Goal: Task Accomplishment & Management: Manage account settings

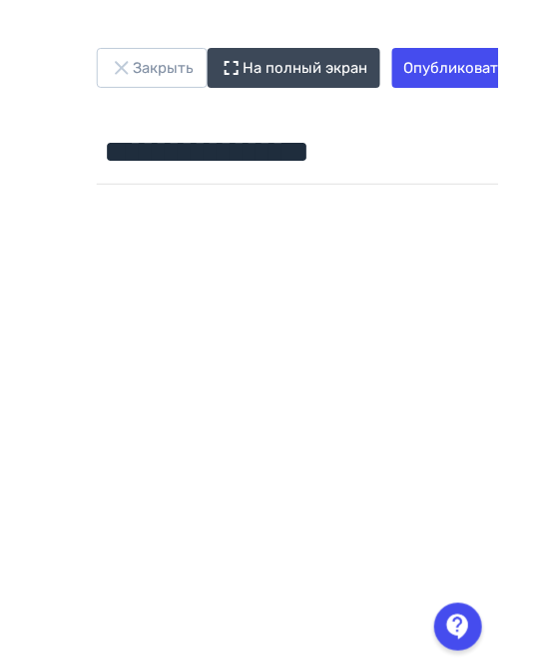
scroll to position [0, 299]
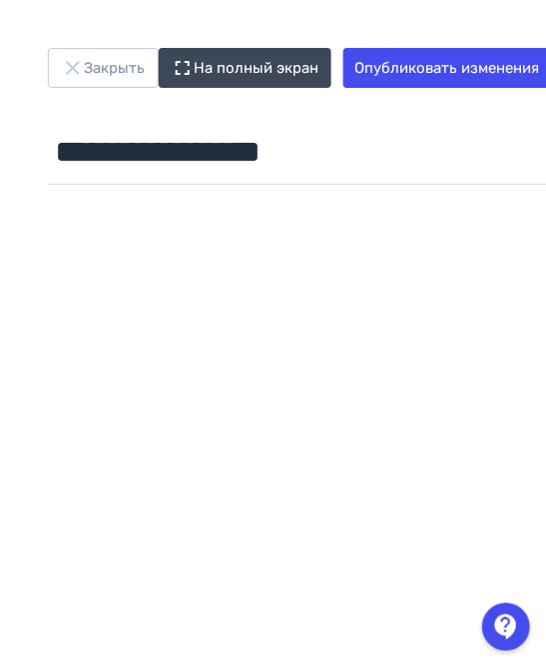
click at [443, 226] on div at bounding box center [300, 642] width 600 height 898
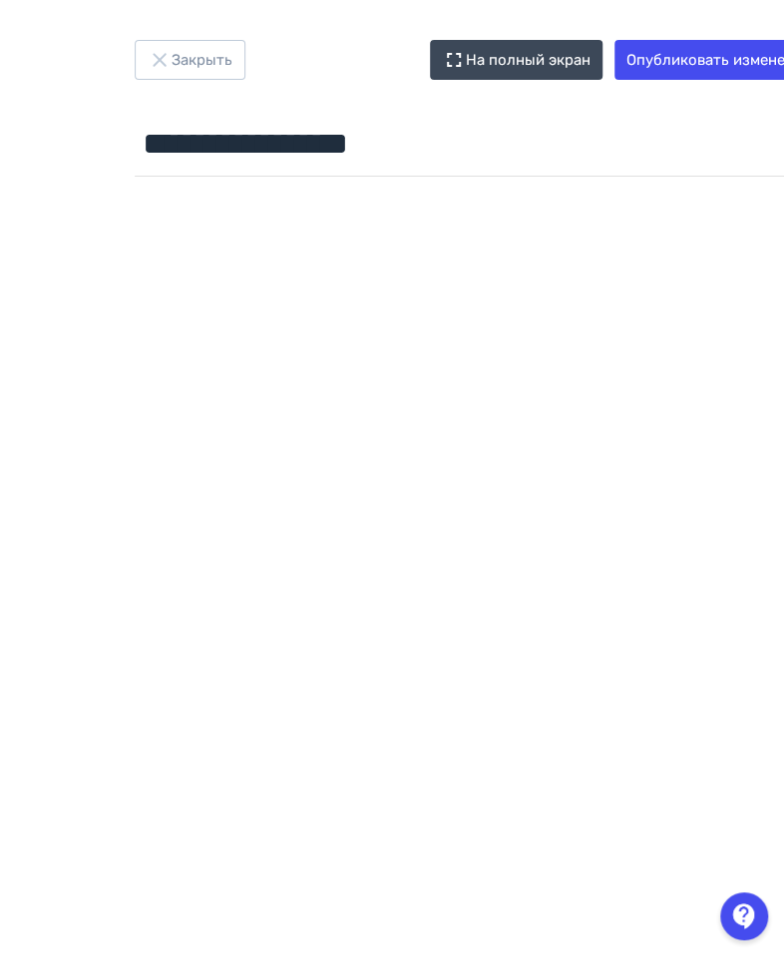
scroll to position [8, 413]
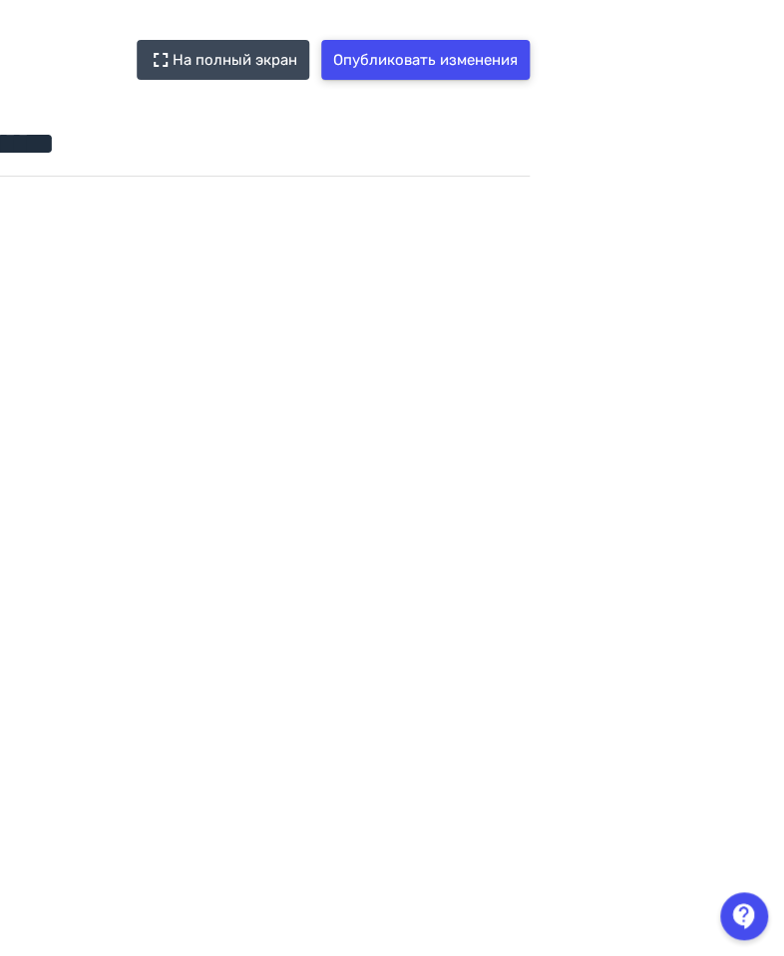
click at [430, 71] on button "Опубликовать изменения" at bounding box center [425, 60] width 209 height 40
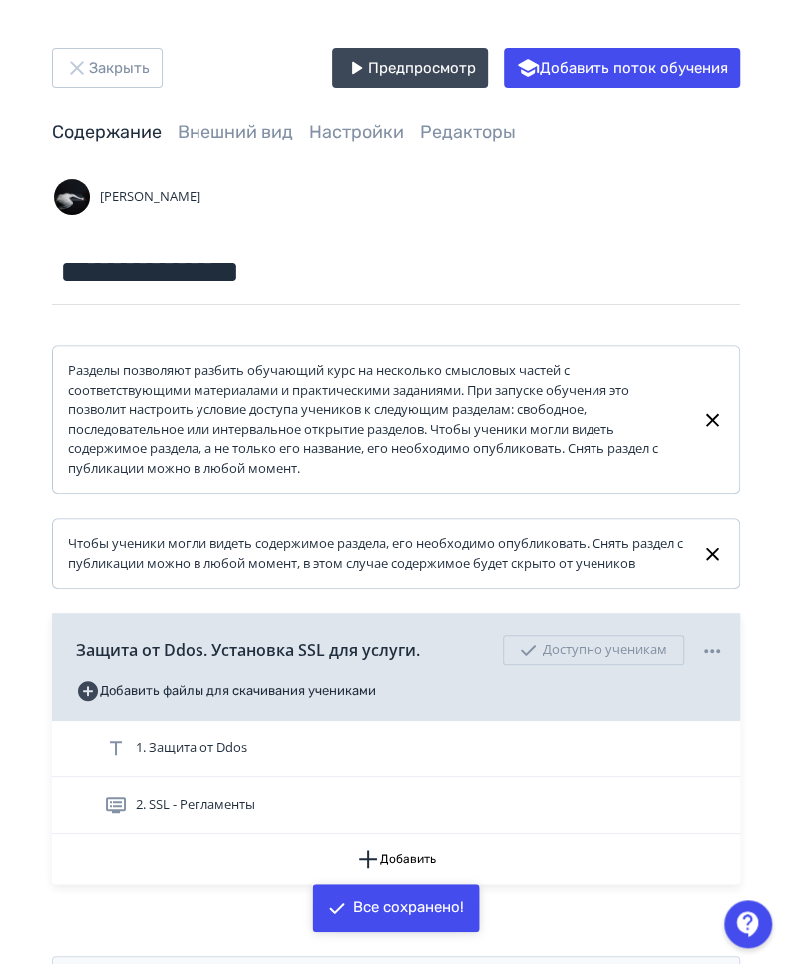
scroll to position [88, 0]
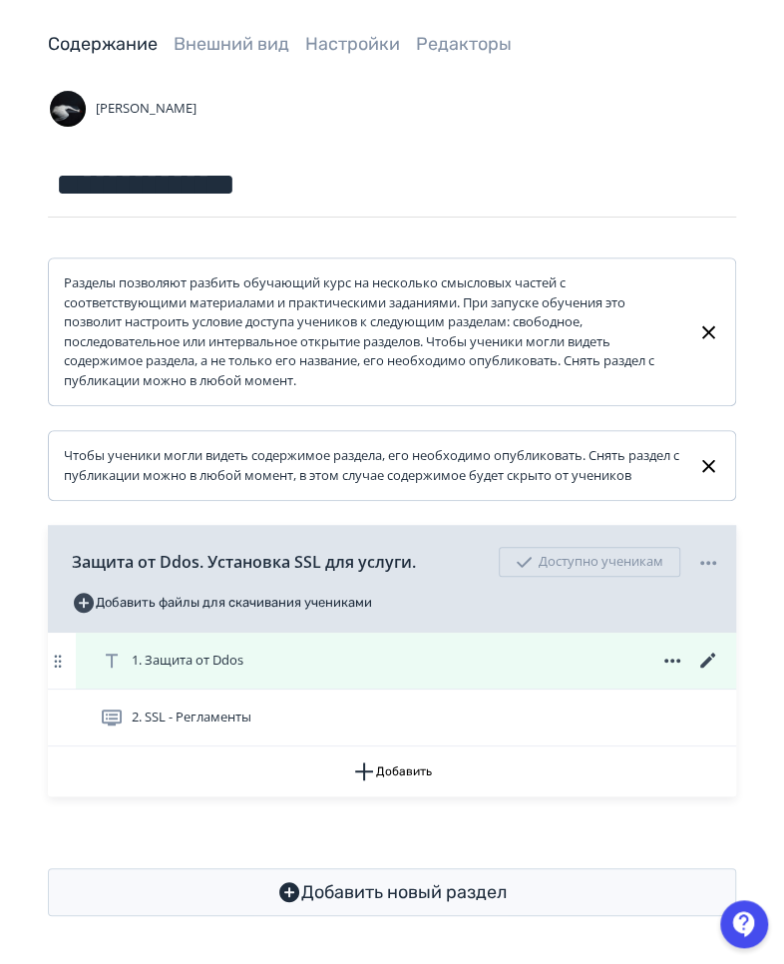
click at [678, 666] on icon at bounding box center [673, 661] width 24 height 24
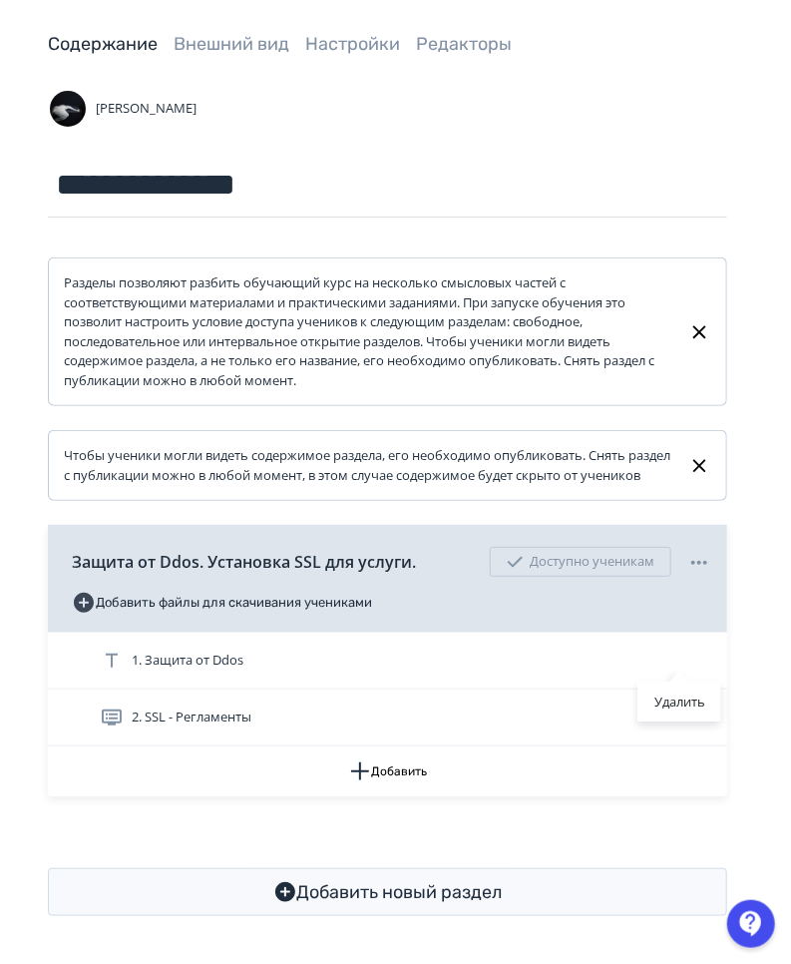
click at [589, 654] on div "Удалить" at bounding box center [395, 482] width 791 height 964
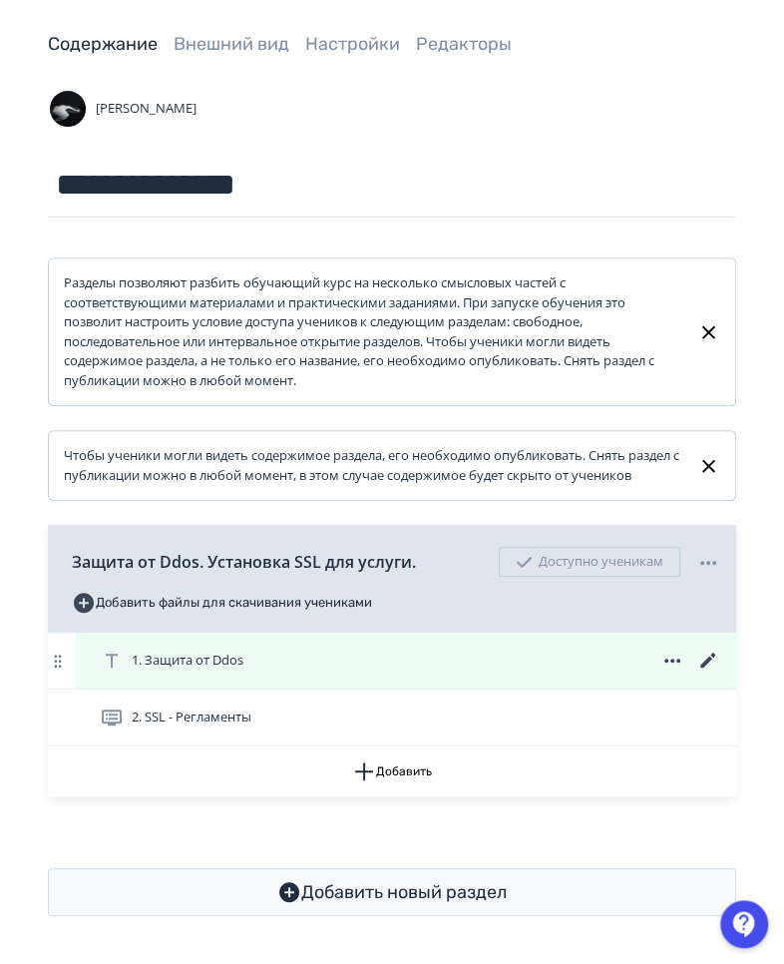
click at [711, 665] on icon at bounding box center [709, 661] width 24 height 24
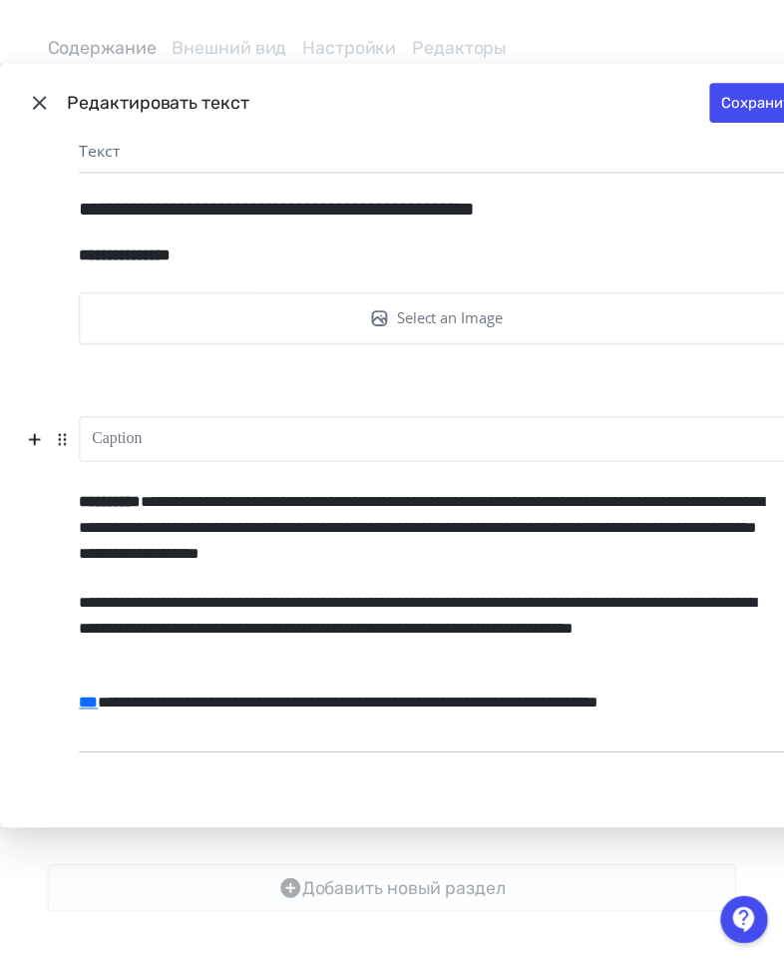
scroll to position [0, 0]
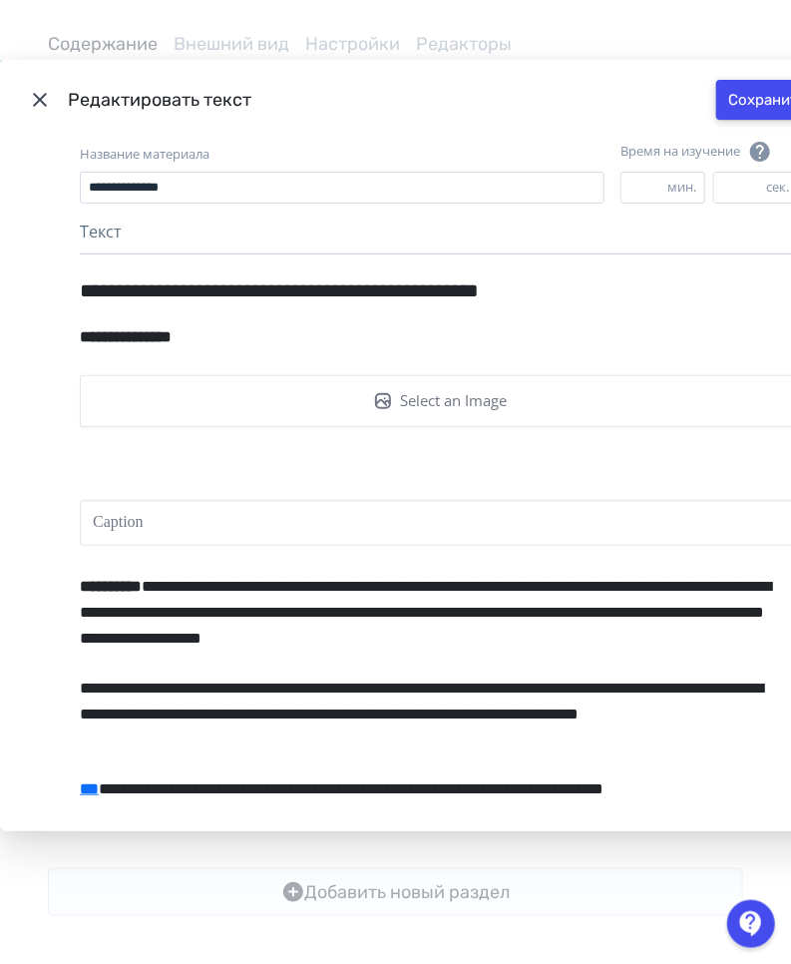
click at [757, 108] on button "Сохранить" at bounding box center [768, 100] width 102 height 40
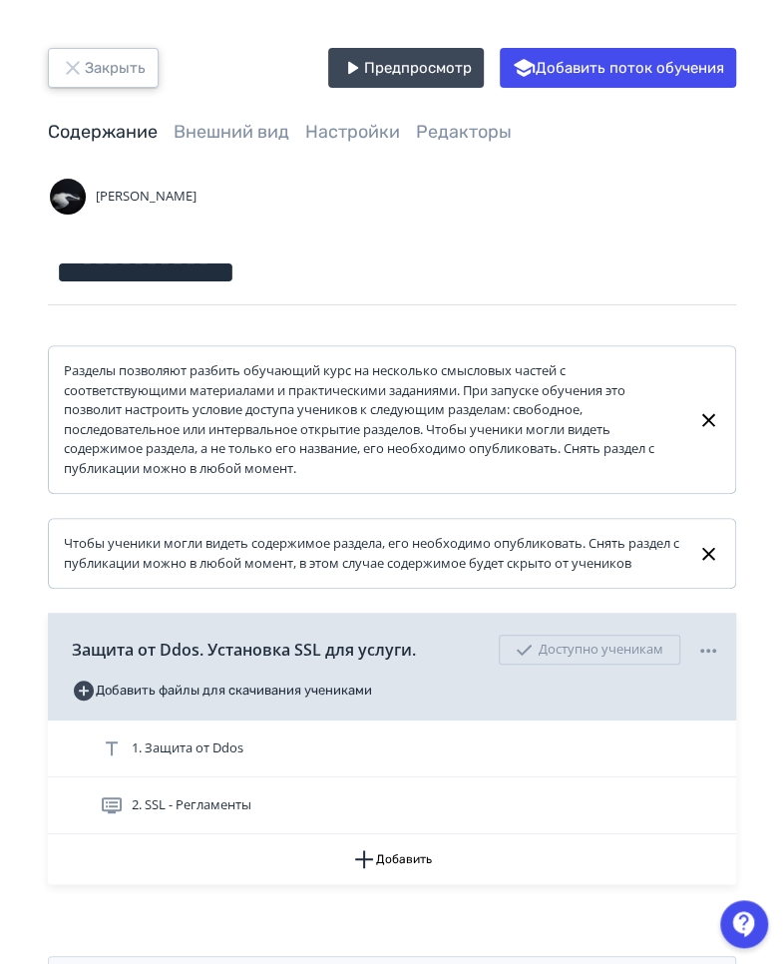
click at [112, 66] on button "Закрыть" at bounding box center [103, 68] width 111 height 40
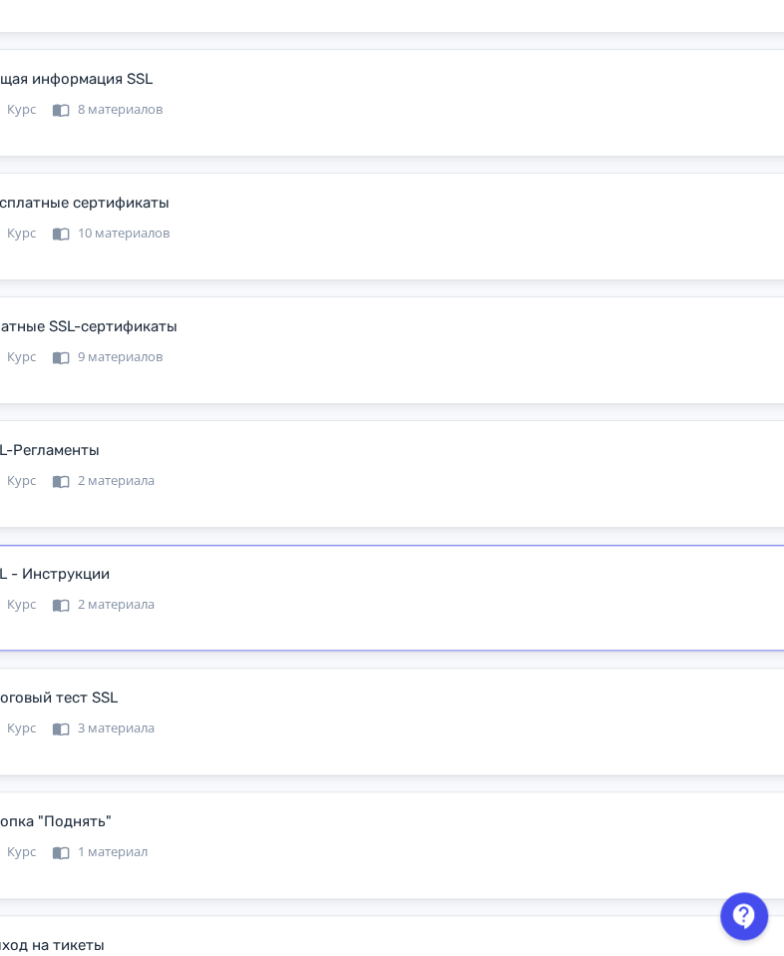
scroll to position [3154, 413]
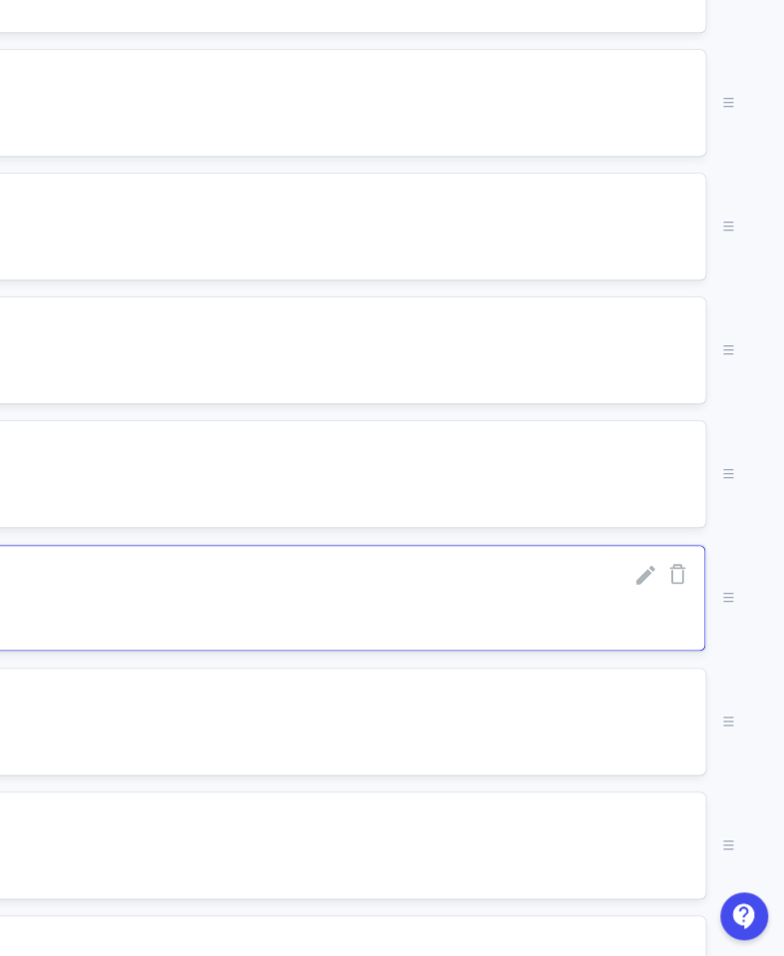
click at [645, 585] on icon at bounding box center [646, 575] width 19 height 19
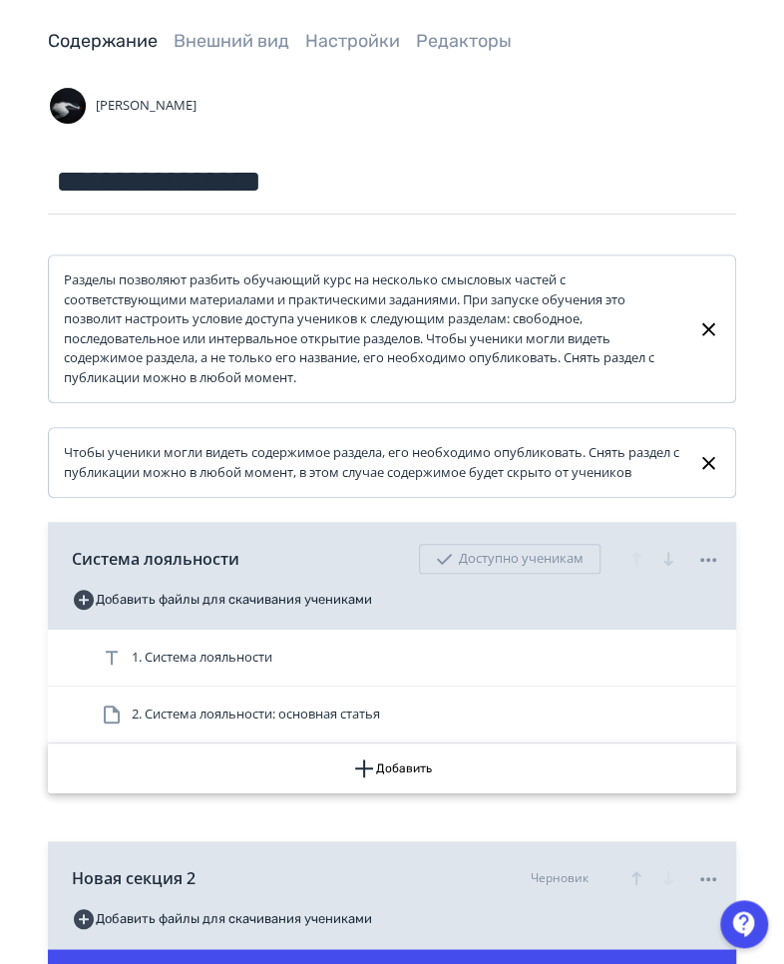
scroll to position [82, 0]
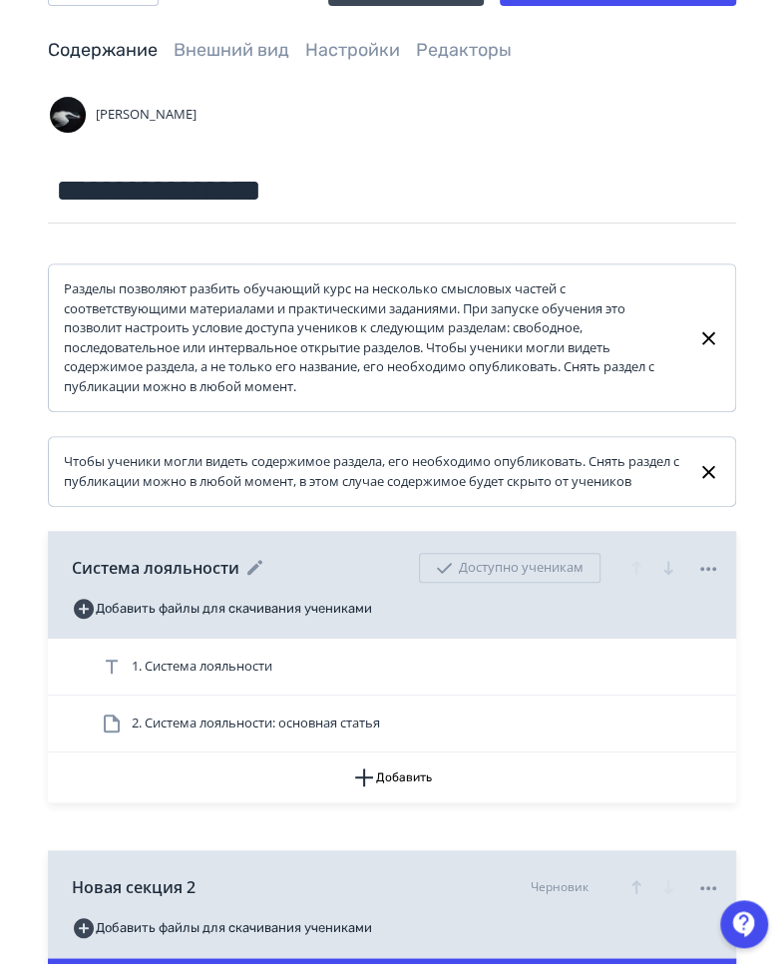
click at [259, 562] on icon at bounding box center [254, 567] width 15 height 15
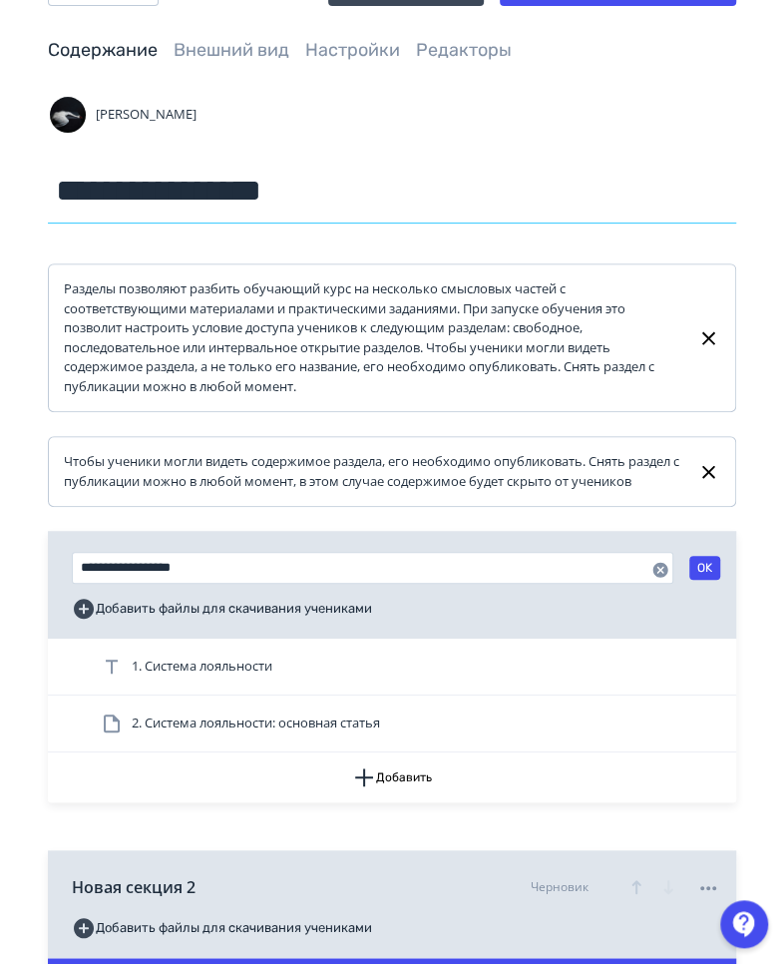
drag, startPoint x: 352, startPoint y: 190, endPoint x: 5, endPoint y: 231, distance: 349.7
click at [40, 343] on div "**********" at bounding box center [392, 547] width 784 height 1162
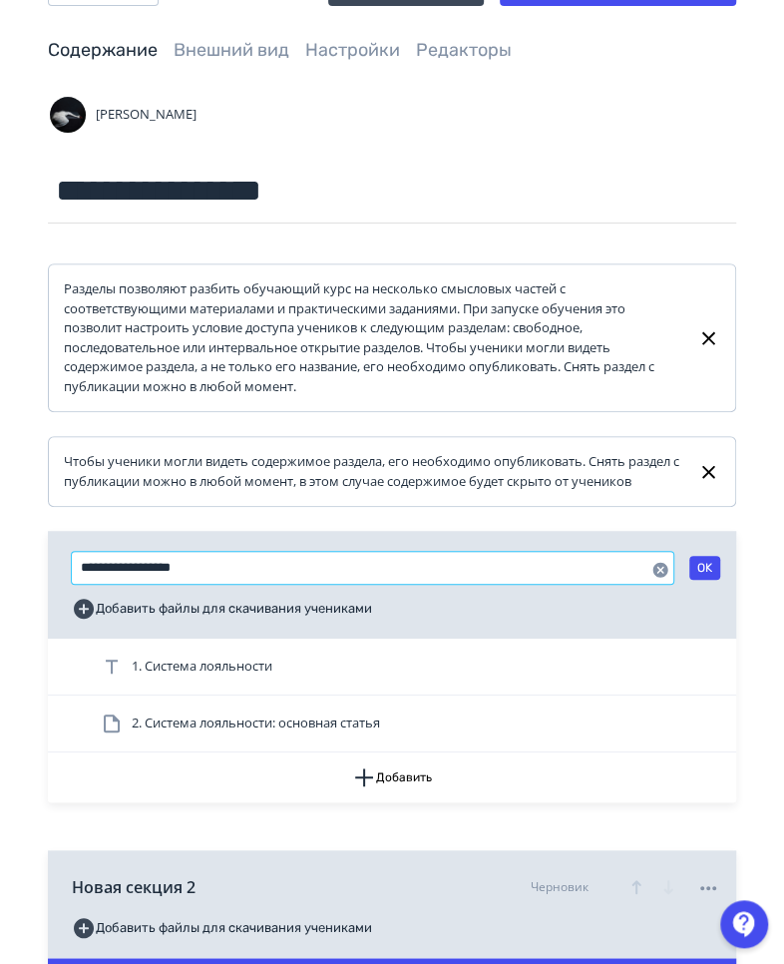
drag, startPoint x: 251, startPoint y: 558, endPoint x: 33, endPoint y: 559, distance: 218.6
click at [0, 663] on html "**********" at bounding box center [392, 400] width 784 height 964
paste input "text"
type input "**********"
click at [700, 568] on button "OK" at bounding box center [705, 568] width 31 height 24
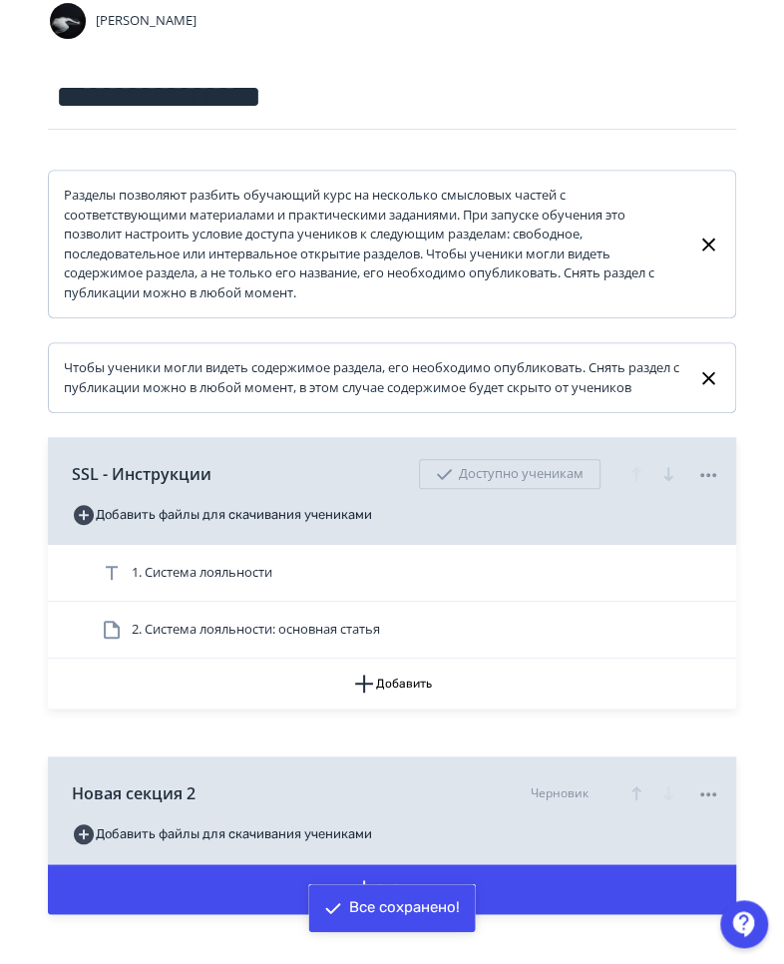
scroll to position [180, 0]
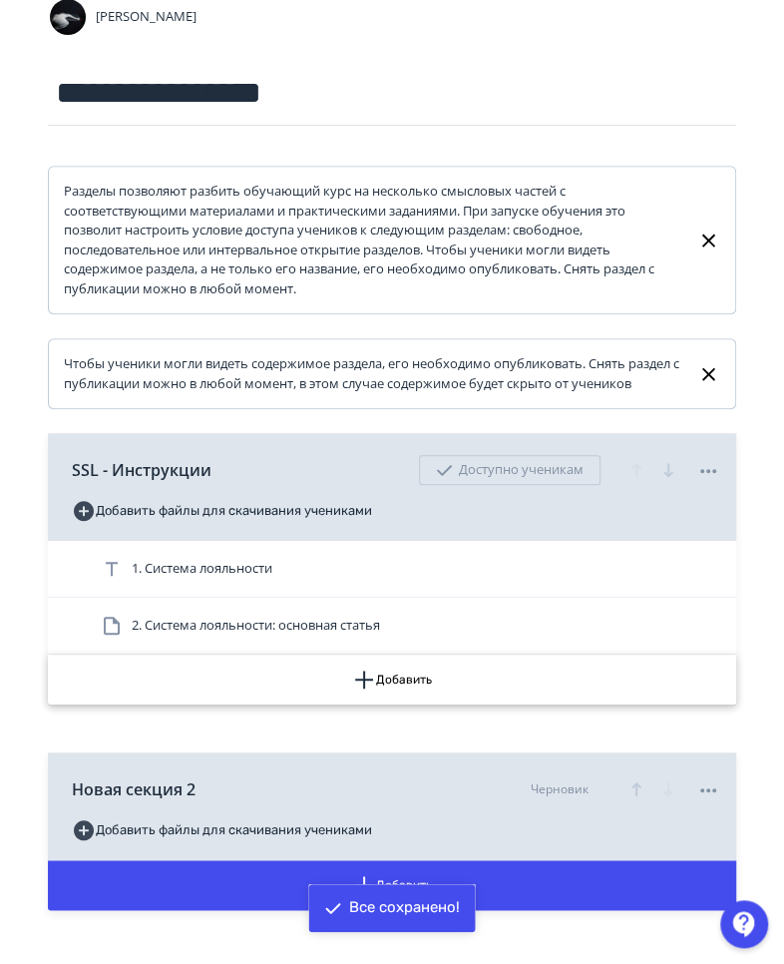
click at [399, 667] on button "Добавить" at bounding box center [392, 680] width 689 height 50
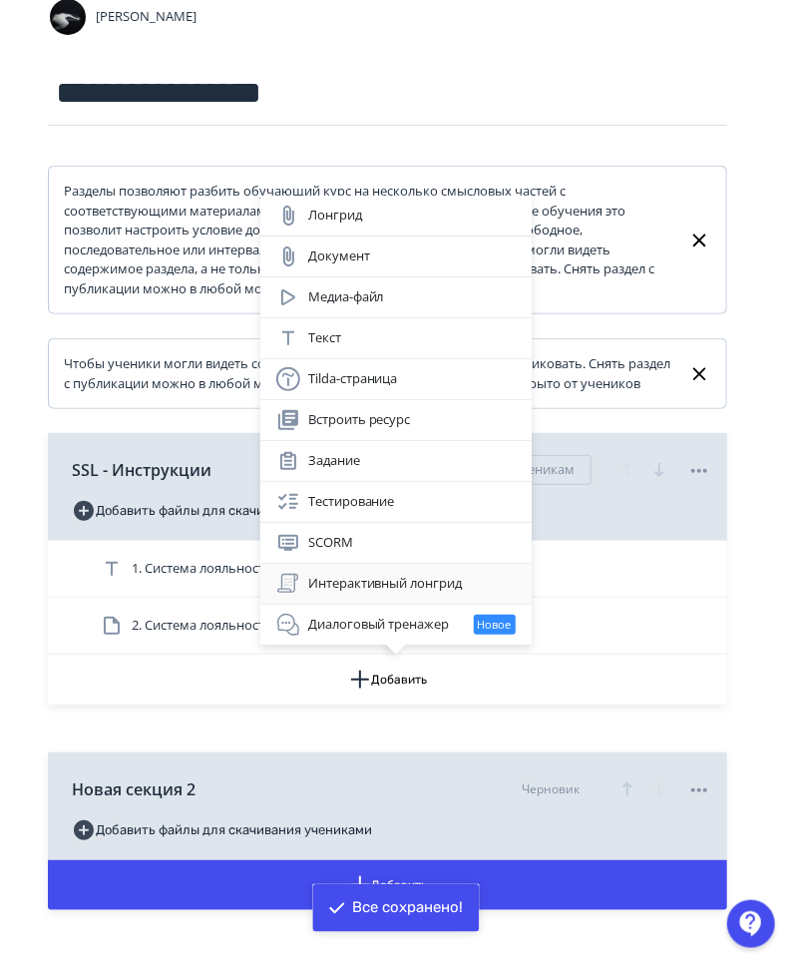
click at [393, 584] on div "Интерактивный лонгрид" at bounding box center [396, 584] width 240 height 24
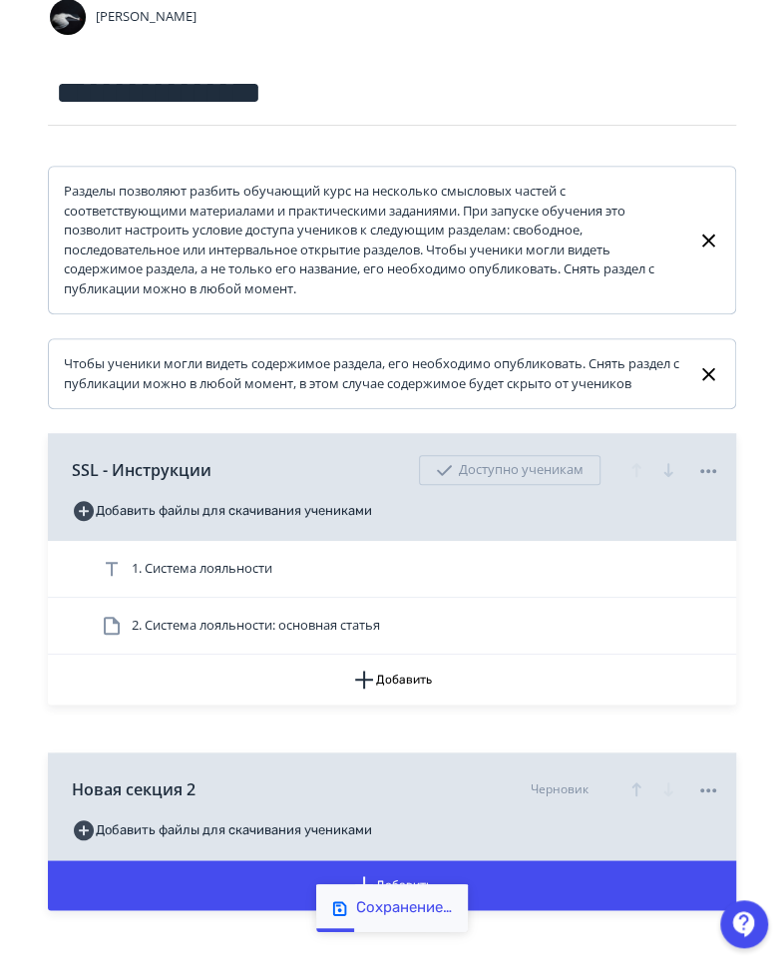
scroll to position [293, 0]
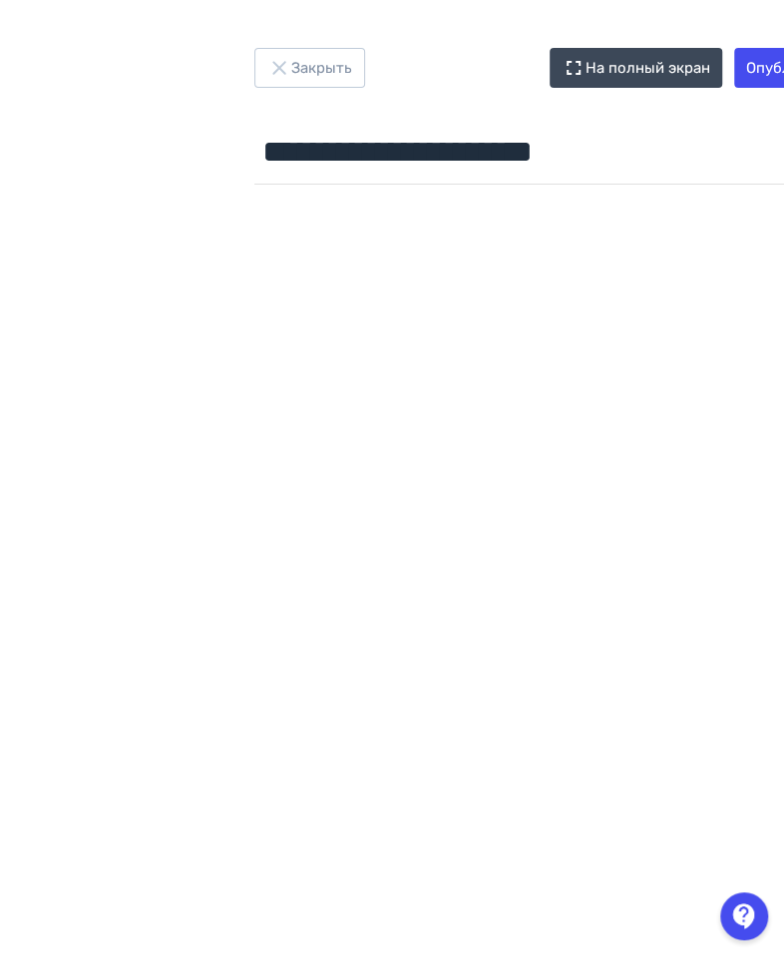
click at [183, 117] on div "**********" at bounding box center [599, 478] width 1198 height 956
click at [491, 140] on input "**********" at bounding box center [598, 152] width 689 height 65
paste input "text"
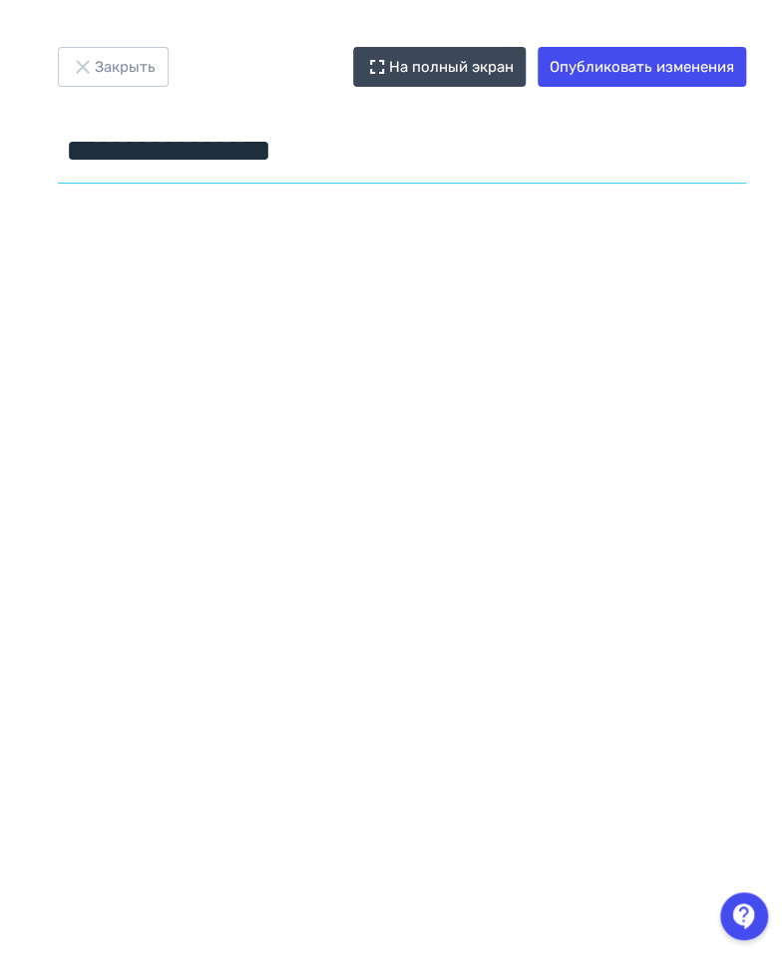
scroll to position [0, 199]
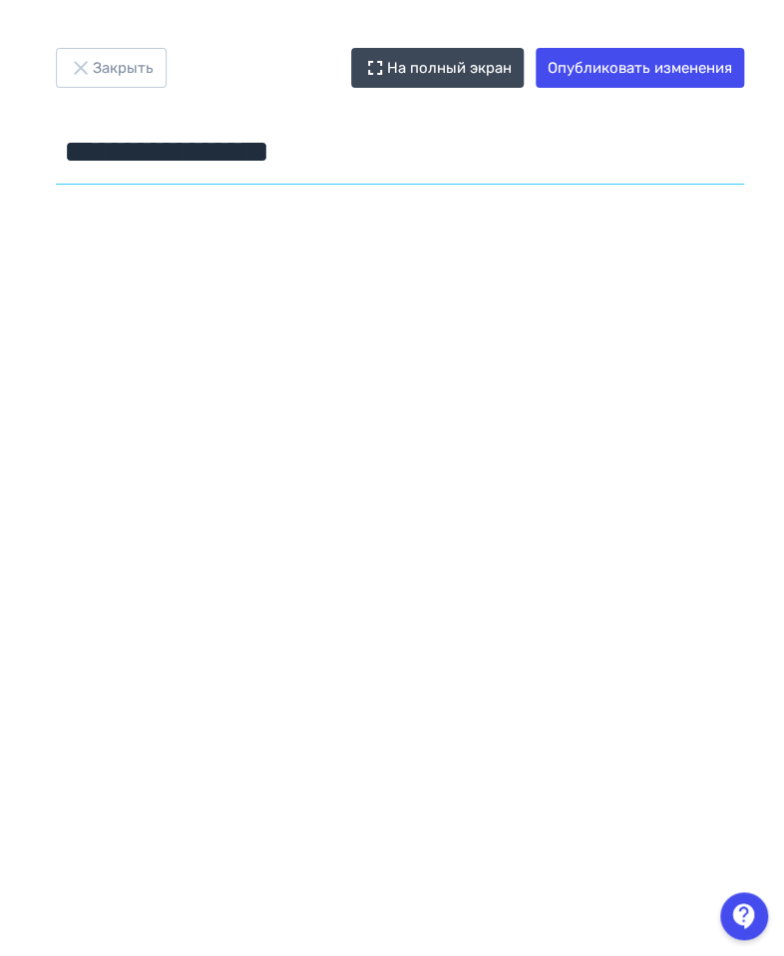
type input "**********"
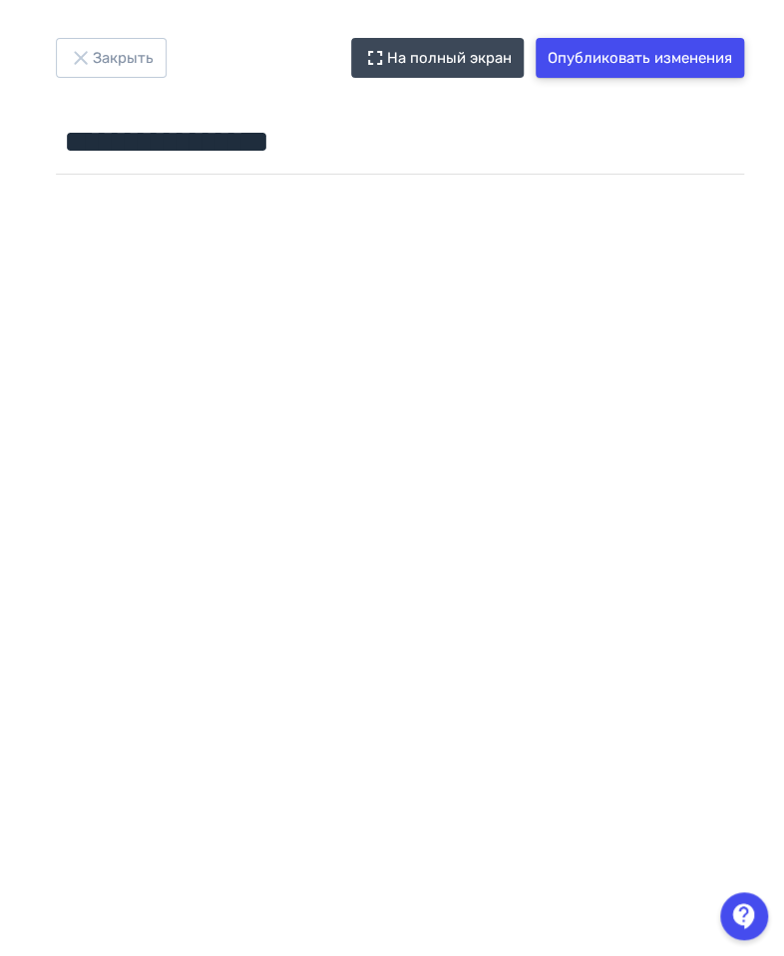
click at [617, 60] on button "Опубликовать изменения" at bounding box center [640, 58] width 209 height 40
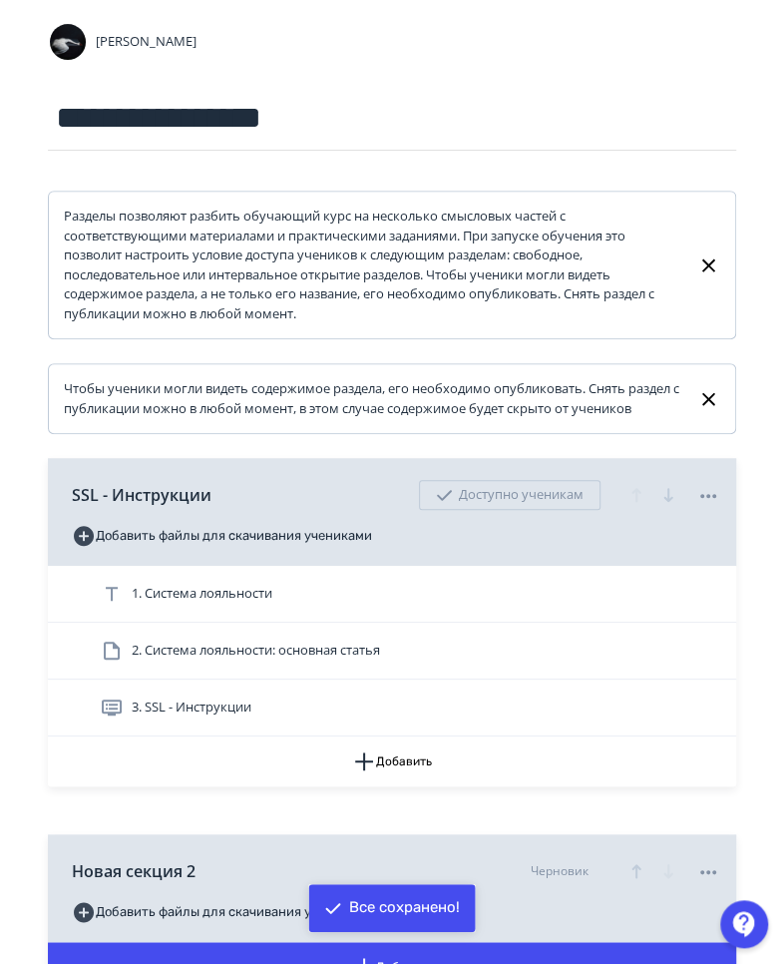
scroll to position [175, 0]
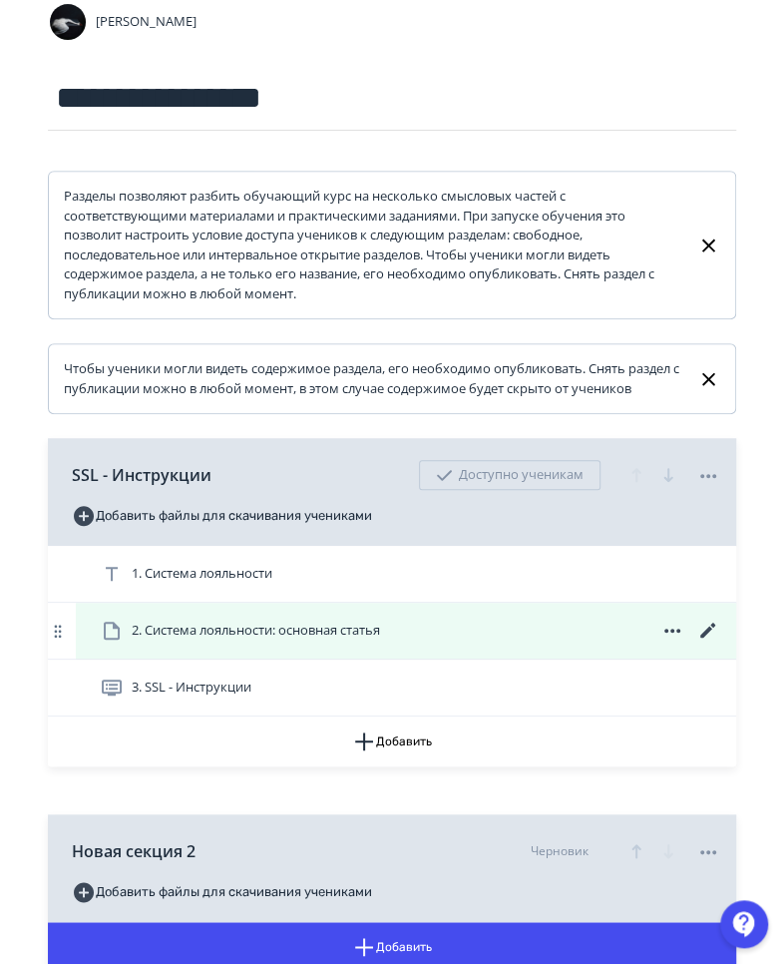
click at [672, 627] on icon at bounding box center [673, 631] width 24 height 24
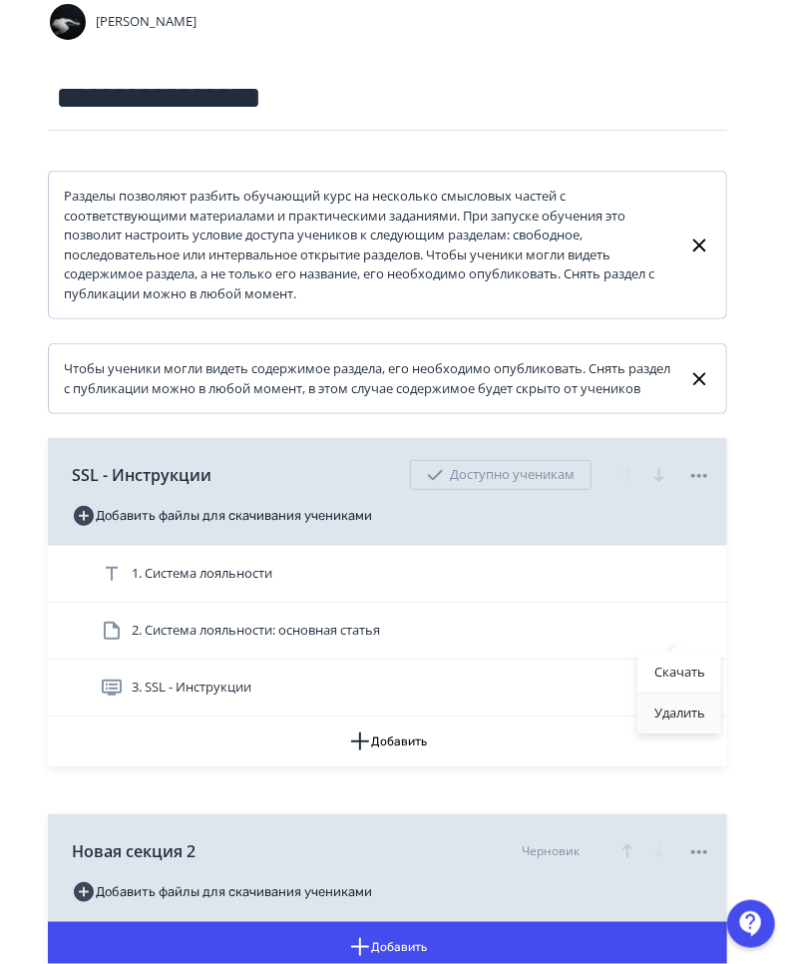
click at [658, 667] on div "Удалить" at bounding box center [680, 714] width 83 height 40
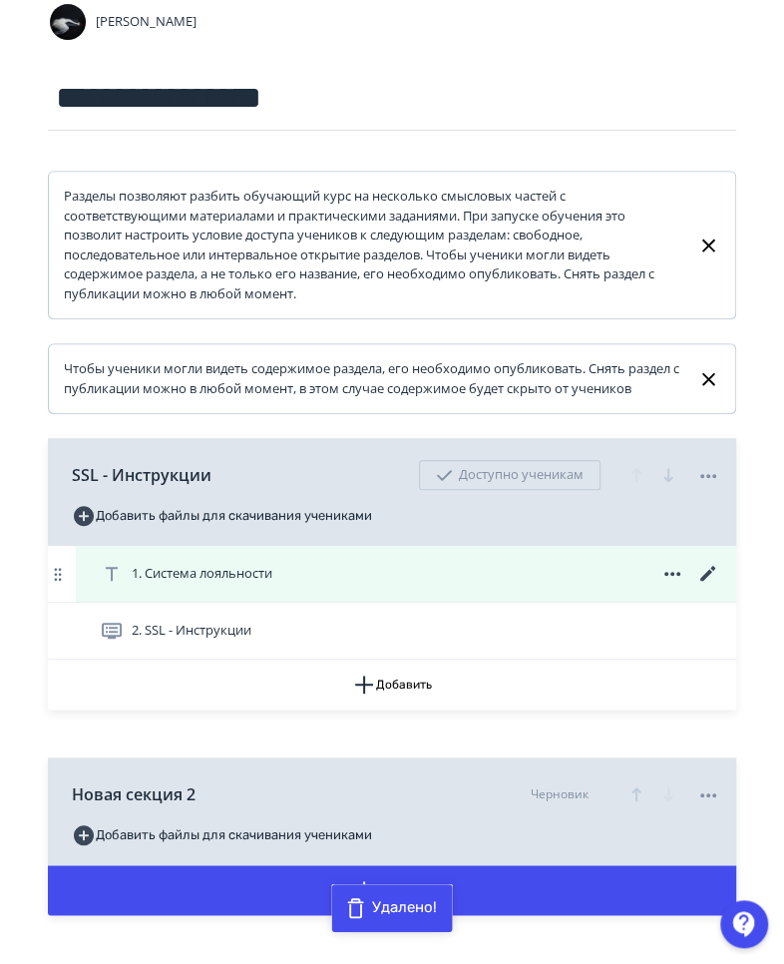
click at [679, 572] on icon at bounding box center [673, 574] width 16 height 4
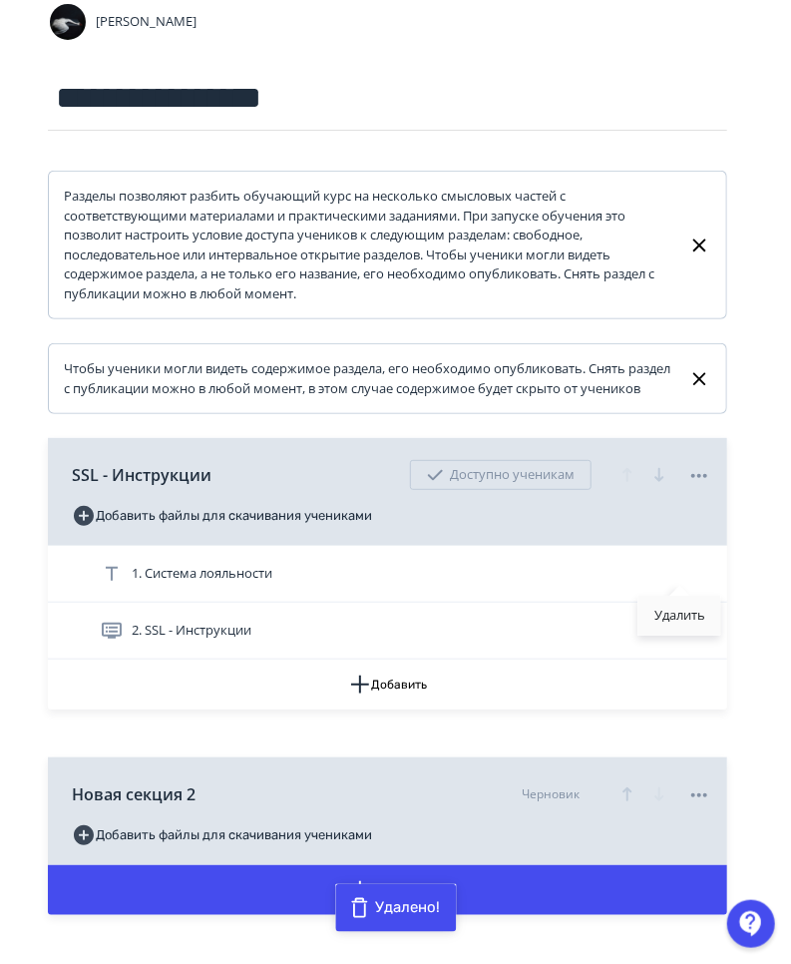
click at [656, 622] on div "Удалить" at bounding box center [680, 616] width 83 height 40
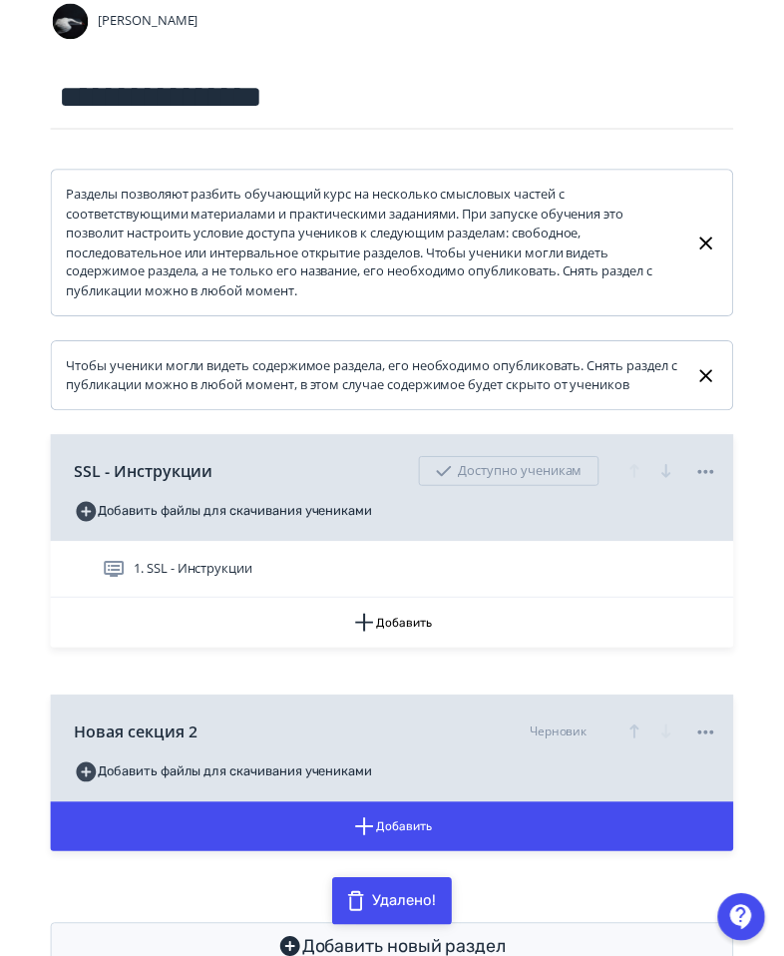
scroll to position [0, 0]
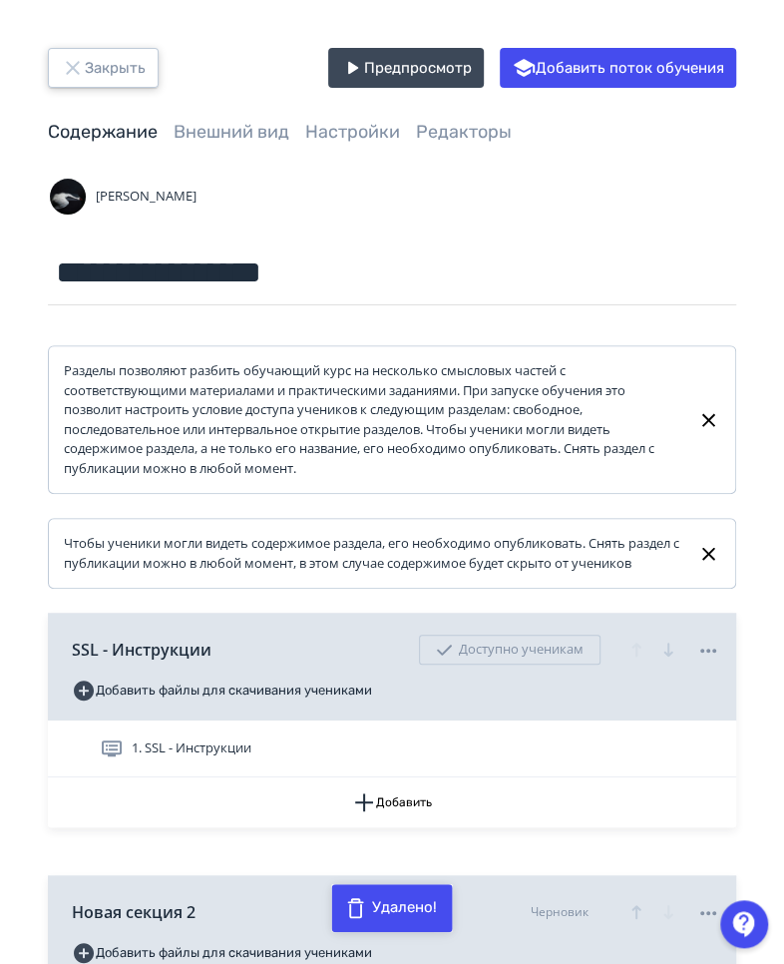
click at [101, 69] on button "Закрыть" at bounding box center [103, 68] width 111 height 40
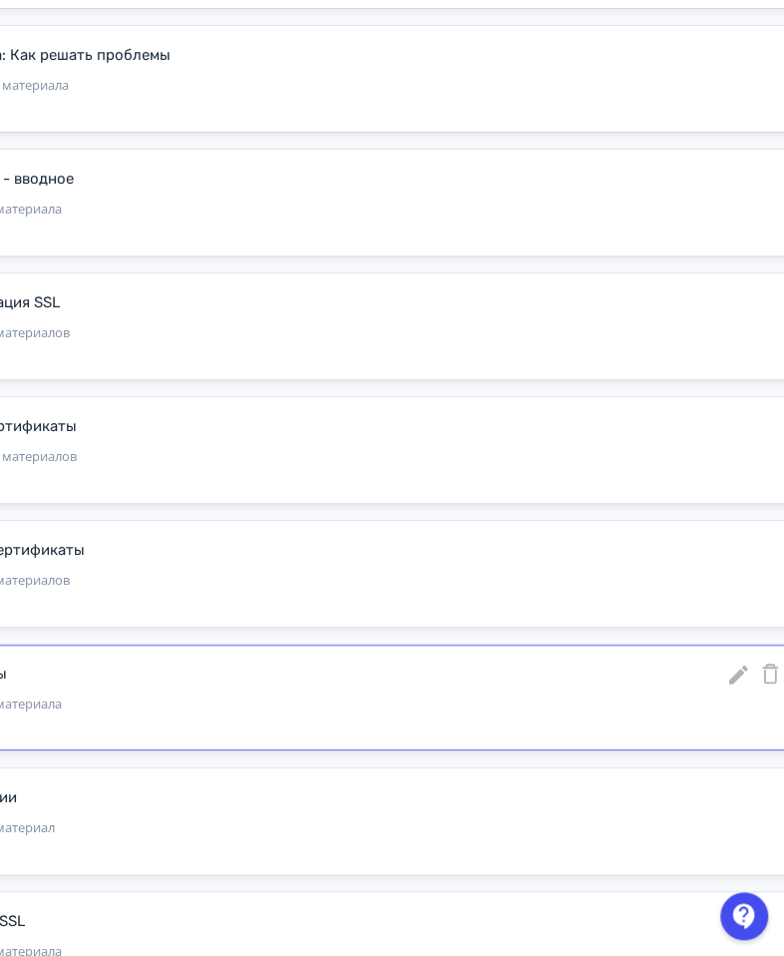
scroll to position [2930, 323]
click at [735, 667] on icon at bounding box center [736, 675] width 19 height 19
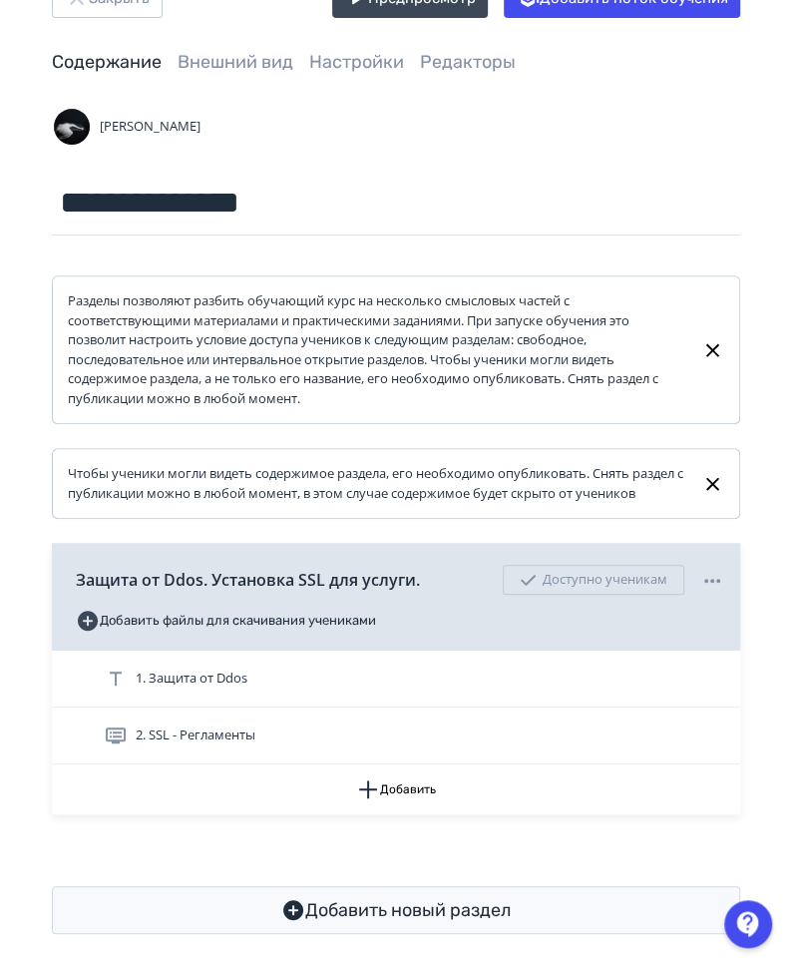
scroll to position [82, 0]
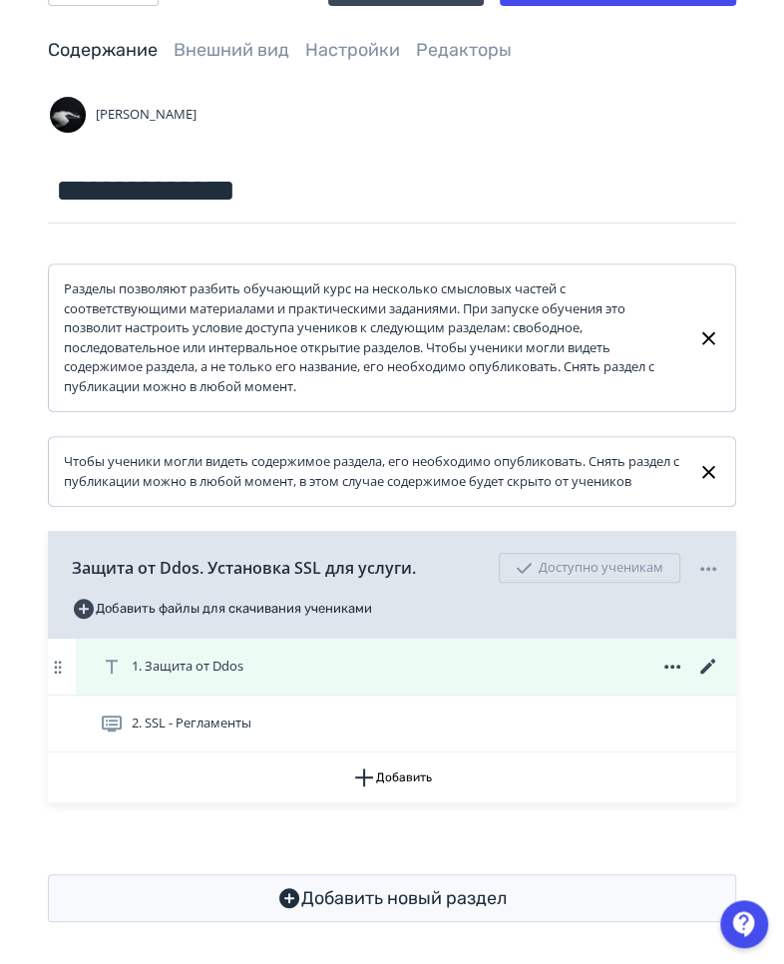
click at [667, 665] on icon at bounding box center [673, 667] width 16 height 4
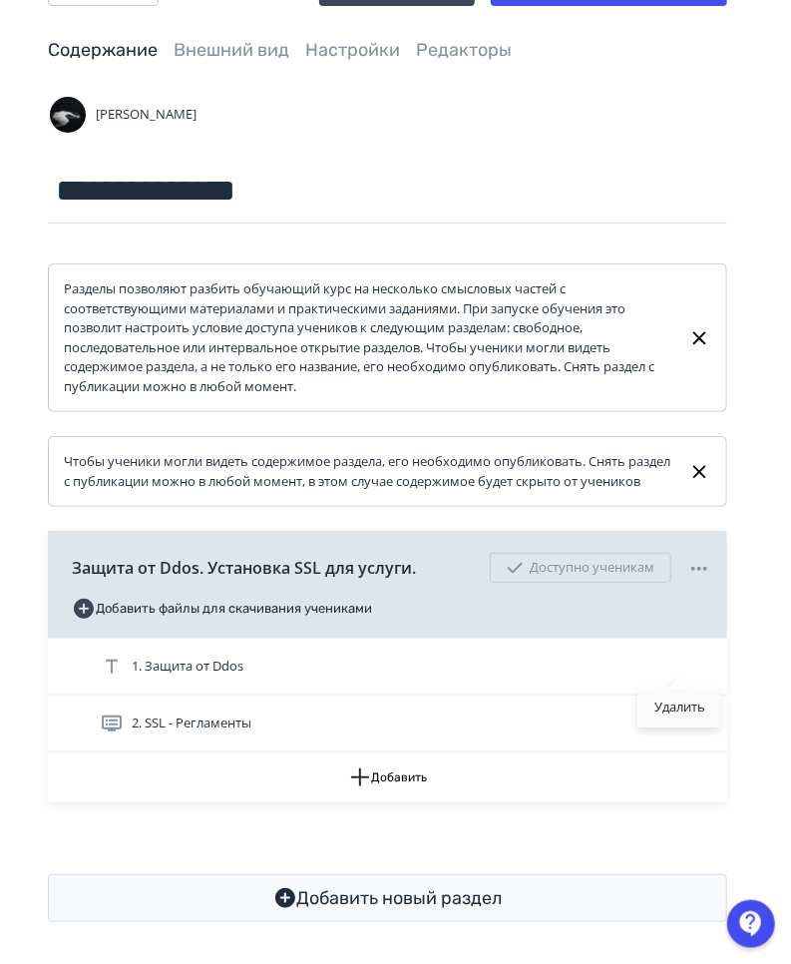
click at [667, 667] on div "Удалить" at bounding box center [680, 708] width 83 height 40
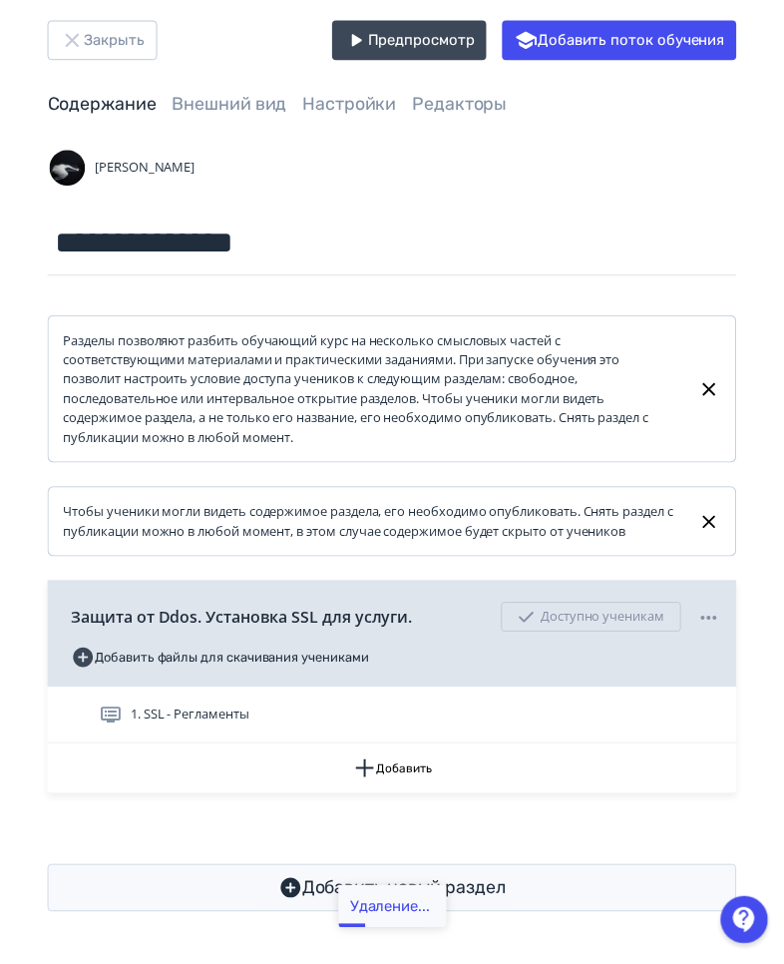
scroll to position [31, 0]
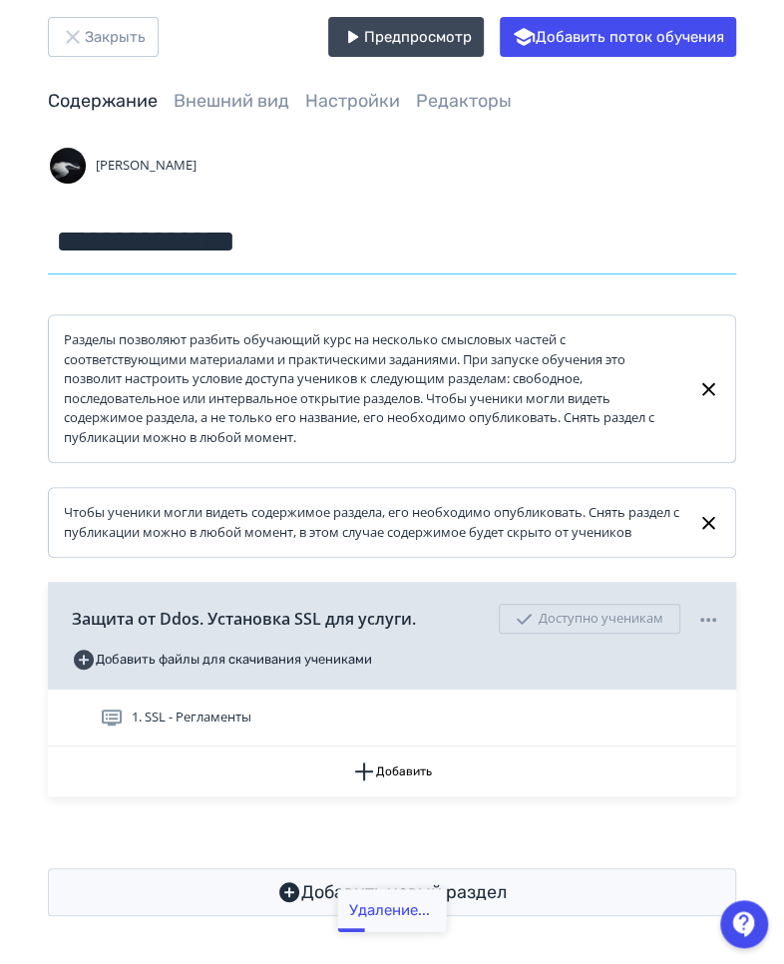
click at [261, 242] on input "**********" at bounding box center [392, 242] width 689 height 65
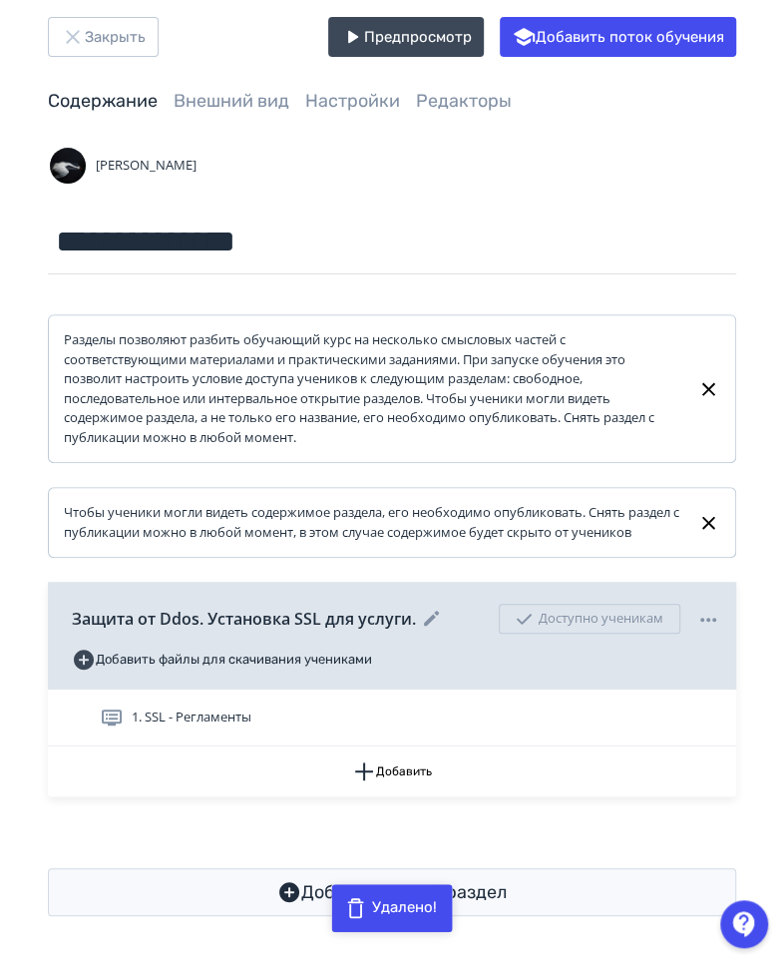
click at [427, 617] on icon at bounding box center [432, 619] width 24 height 24
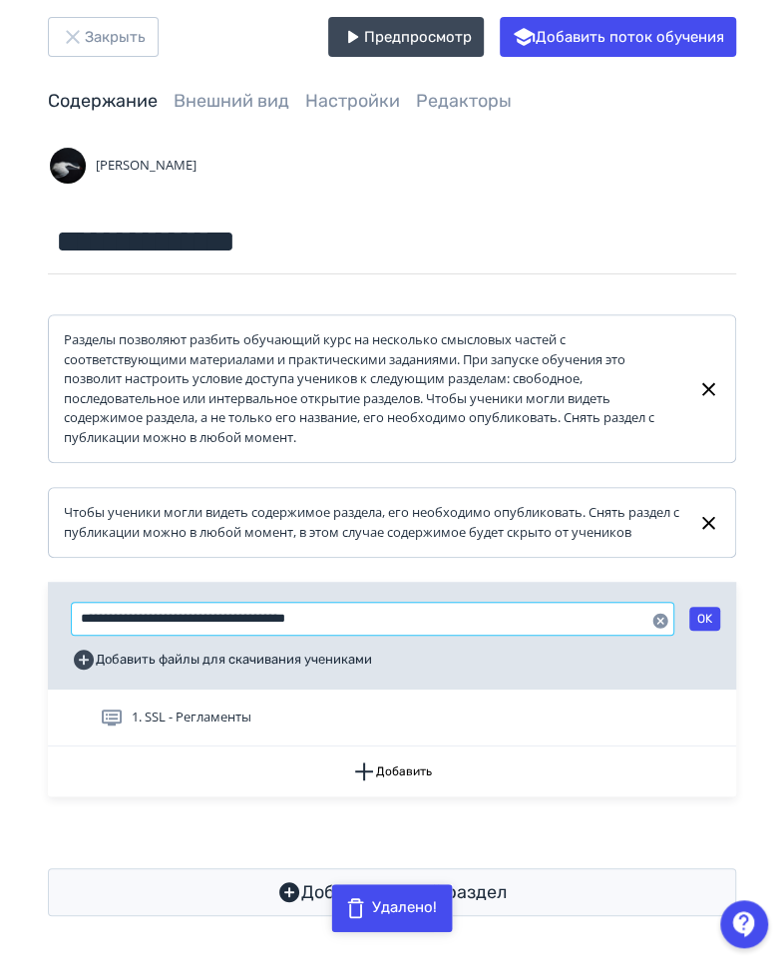
click at [401, 607] on input "**********" at bounding box center [373, 619] width 602 height 32
paste input "text"
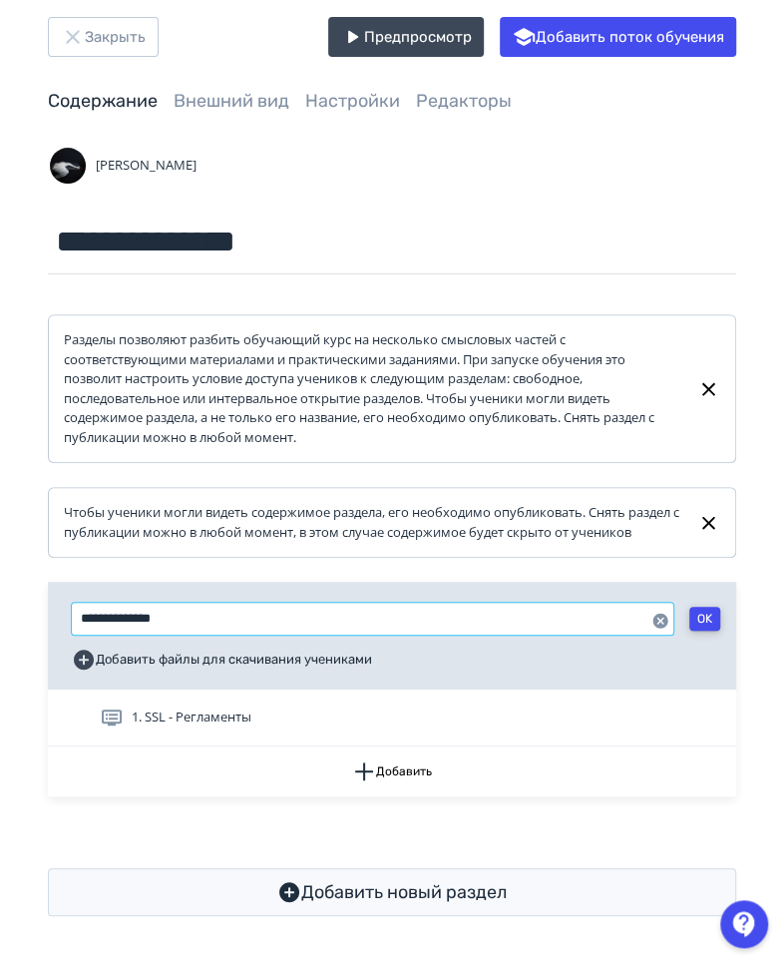
type input "**********"
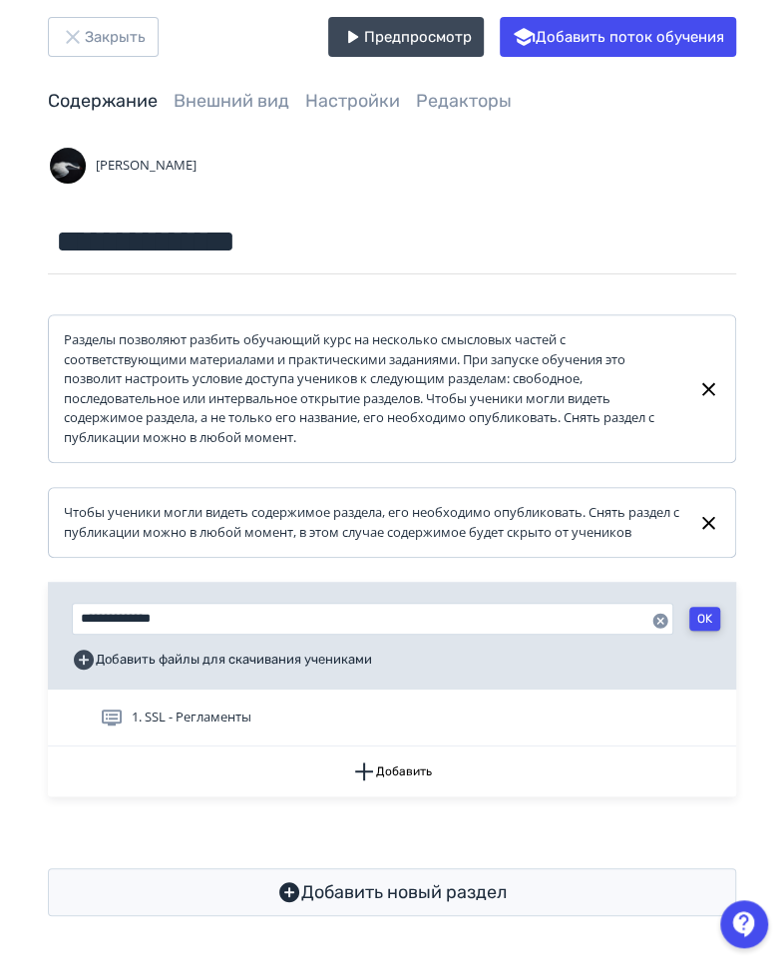
click at [707, 613] on button "OK" at bounding box center [705, 619] width 31 height 24
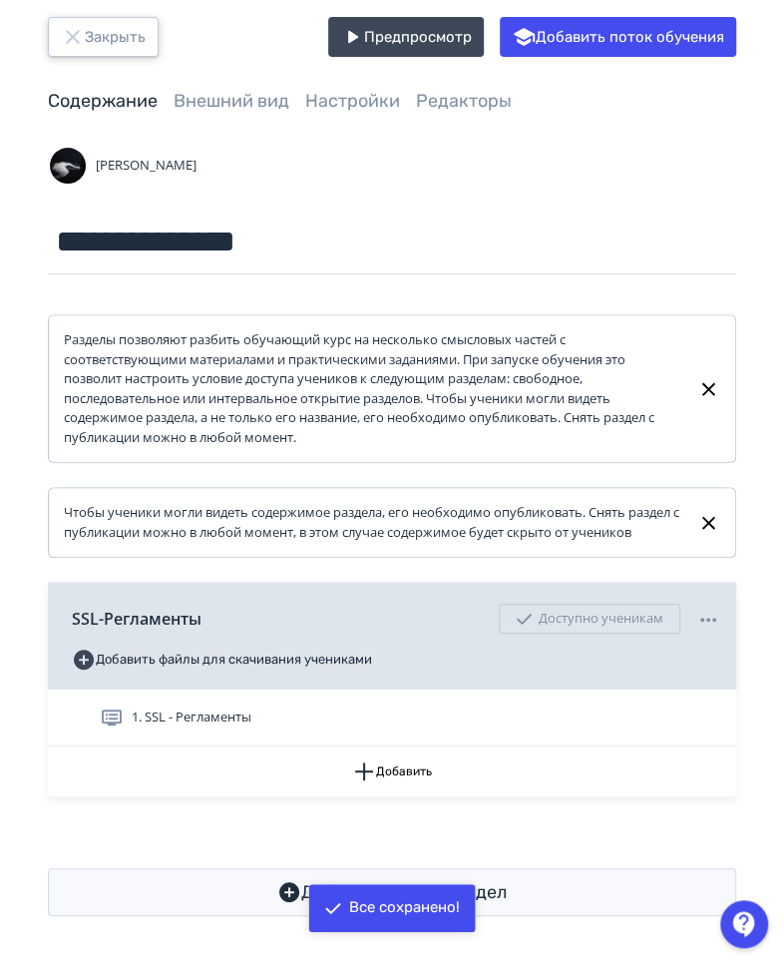
click at [68, 50] on button "Закрыть" at bounding box center [103, 37] width 111 height 40
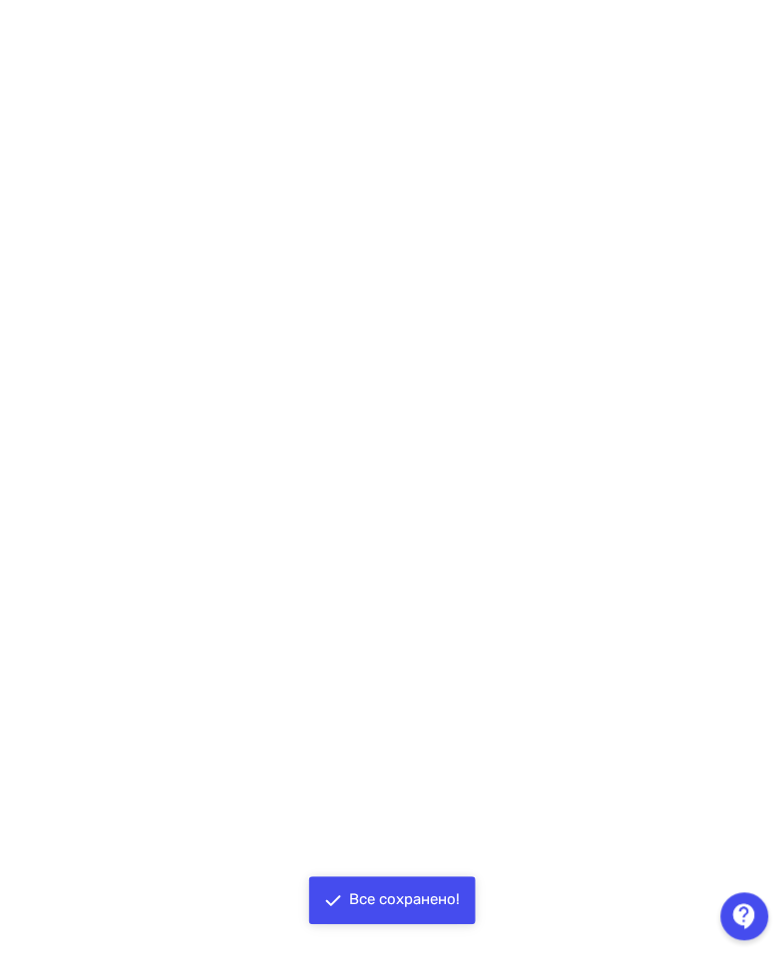
scroll to position [7, 0]
